Goal: Find specific page/section: Find specific page/section

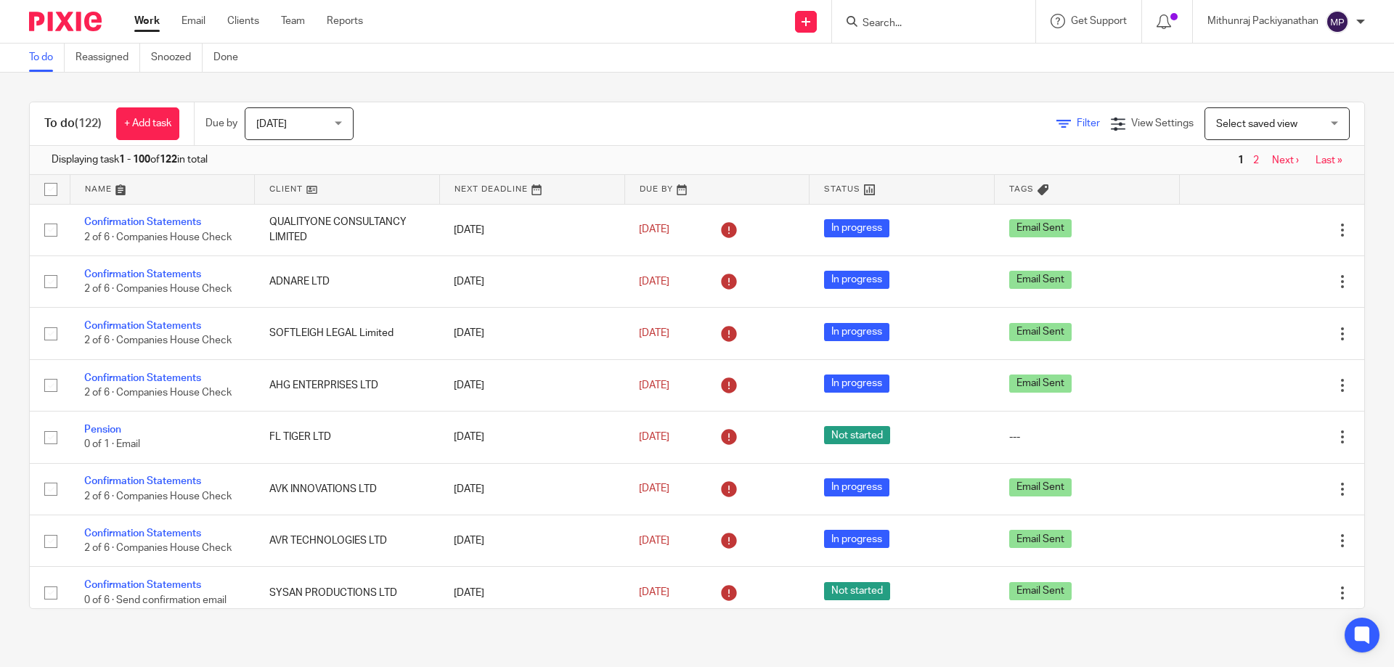
click at [1077, 127] on span "Filter" at bounding box center [1088, 123] width 23 height 10
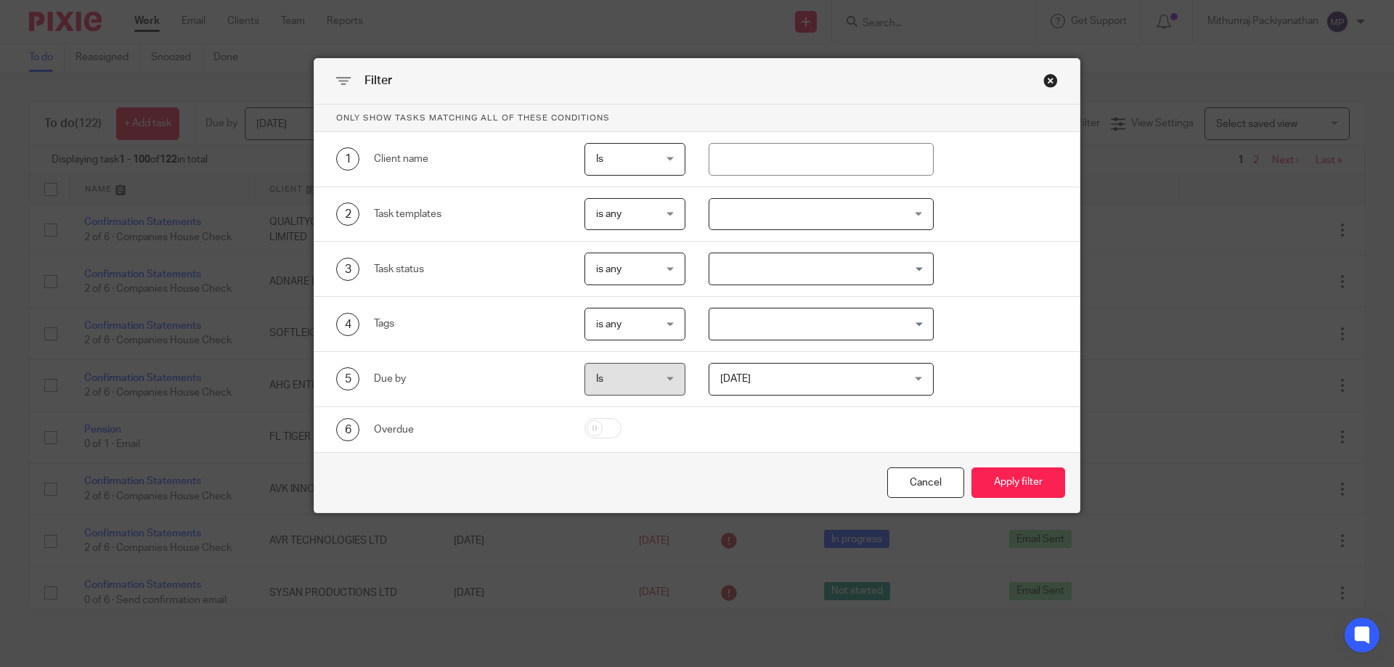
click at [1044, 85] on div "Close this dialog window" at bounding box center [1050, 80] width 15 height 15
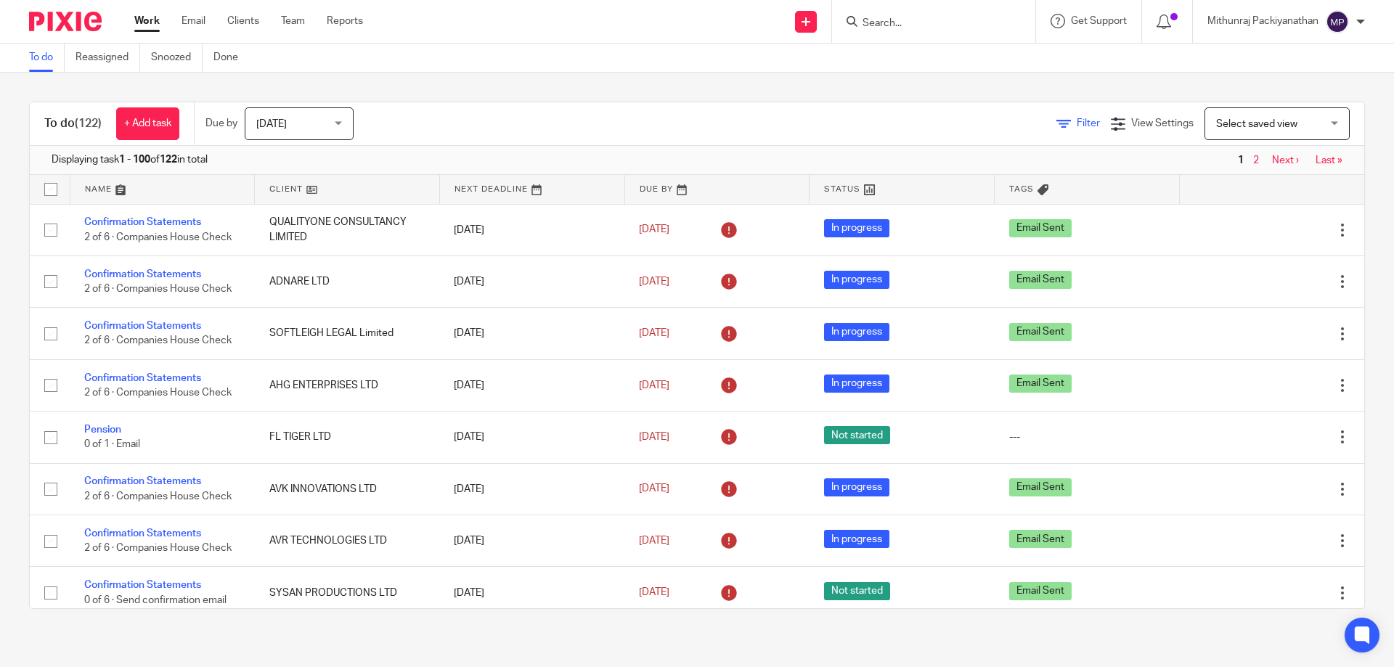
click at [1057, 131] on icon at bounding box center [1064, 124] width 15 height 15
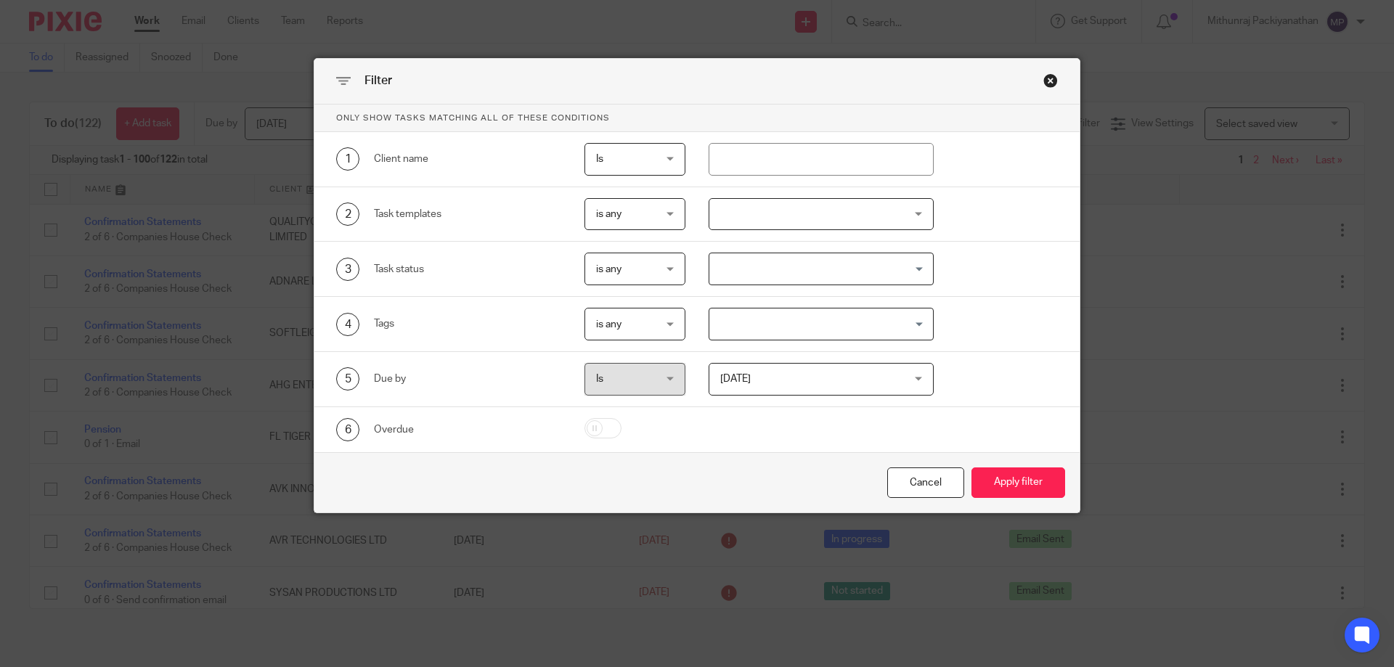
click at [646, 161] on span "Is" at bounding box center [631, 159] width 71 height 30
click at [982, 264] on div "3 Task status is any is any is any is none is_any Loading..." at bounding box center [686, 269] width 744 height 33
click at [1046, 86] on div "Close this dialog window" at bounding box center [1050, 80] width 15 height 15
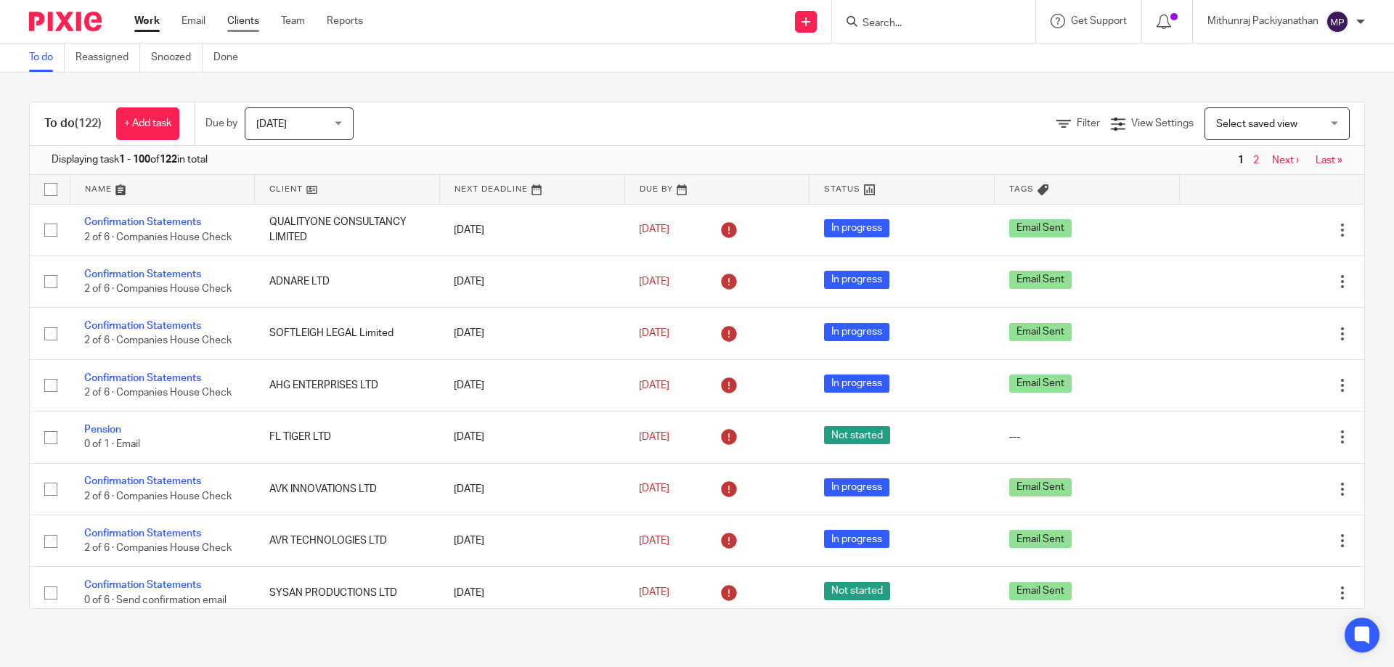
click at [248, 24] on link "Clients" at bounding box center [243, 21] width 32 height 15
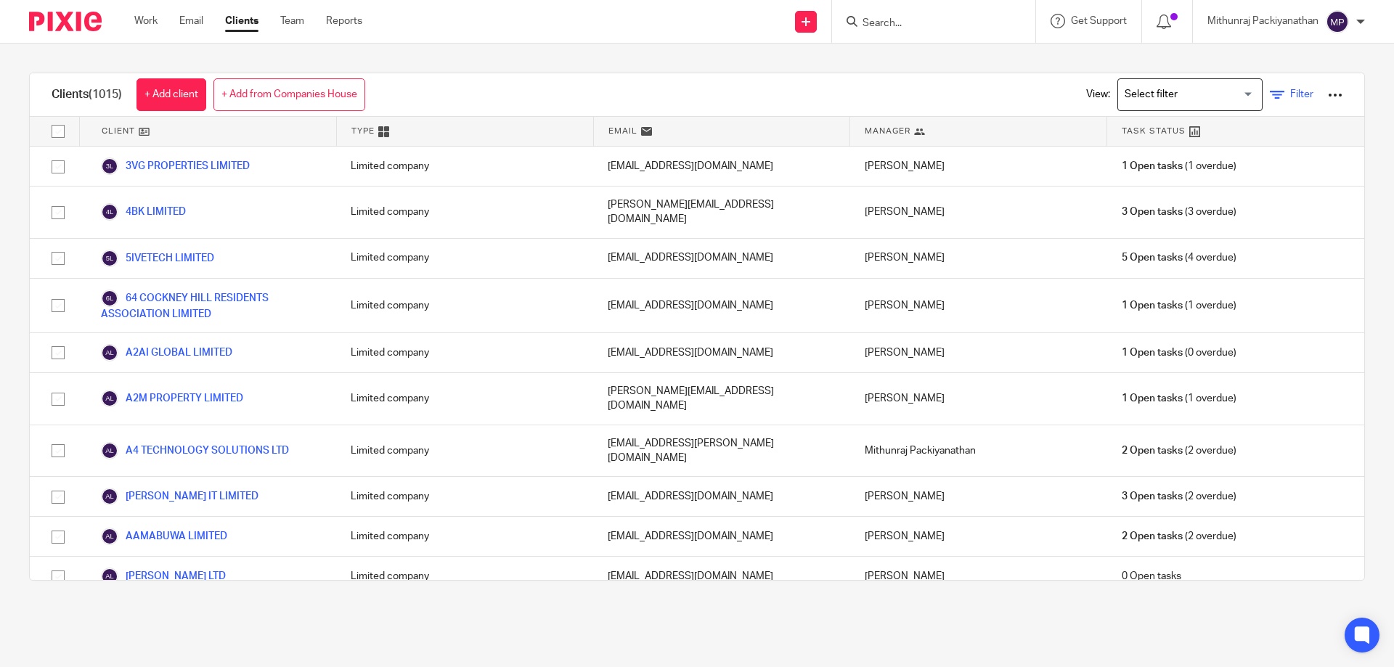
click at [1270, 91] on icon at bounding box center [1277, 95] width 15 height 15
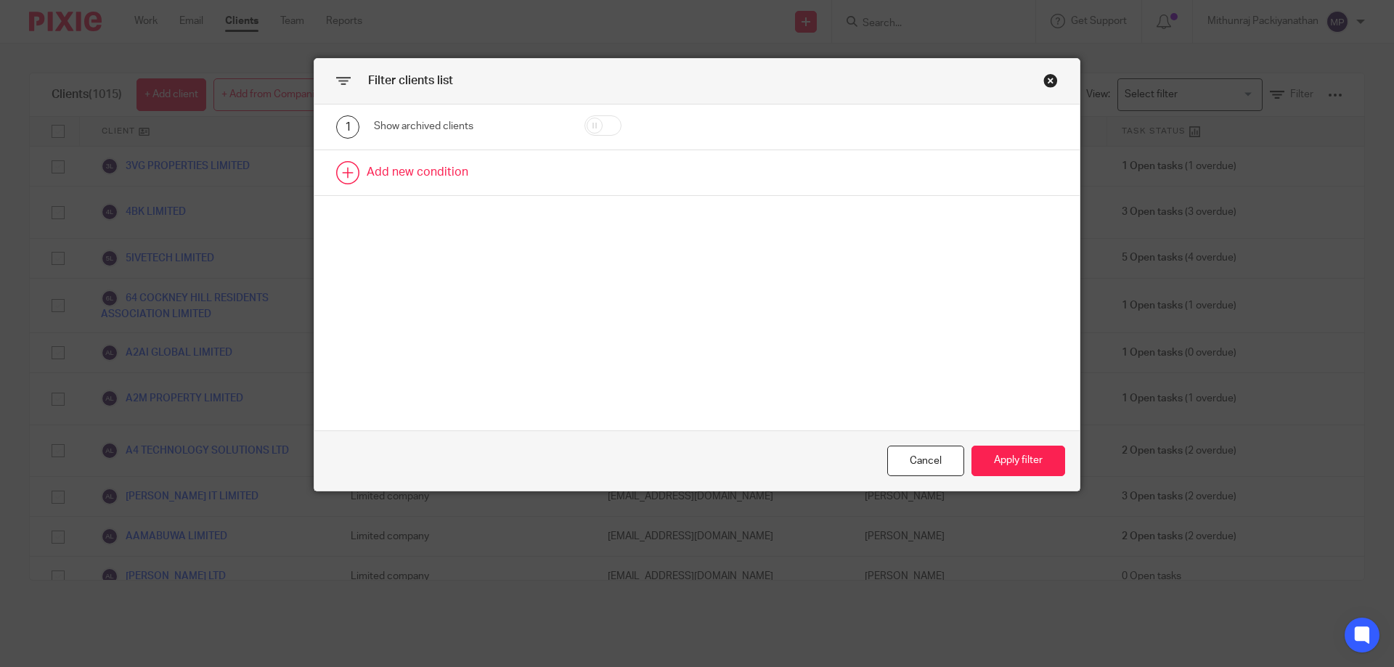
click at [428, 165] on link at bounding box center [696, 172] width 765 height 45
click at [486, 180] on div "Field" at bounding box center [456, 177] width 140 height 30
click at [1043, 84] on div "Close this dialog window" at bounding box center [1050, 80] width 15 height 15
